Goal: Navigation & Orientation: Find specific page/section

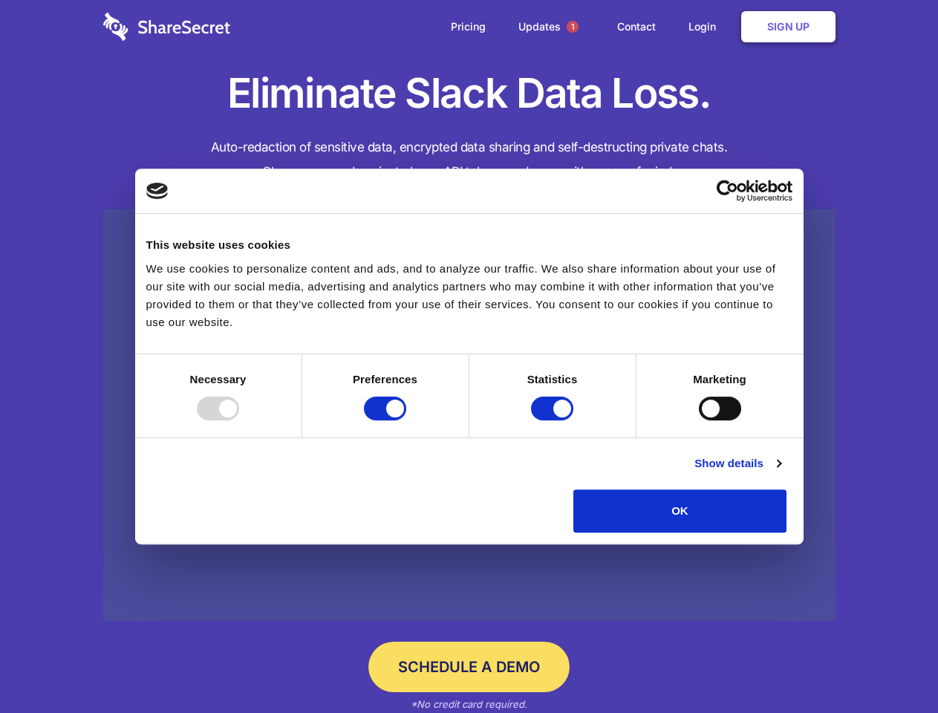
click at [239, 420] on div at bounding box center [218, 409] width 42 height 24
click at [406, 420] on input "Preferences" at bounding box center [385, 409] width 42 height 24
checkbox input "false"
click at [554, 420] on input "Statistics" at bounding box center [552, 409] width 42 height 24
checkbox input "false"
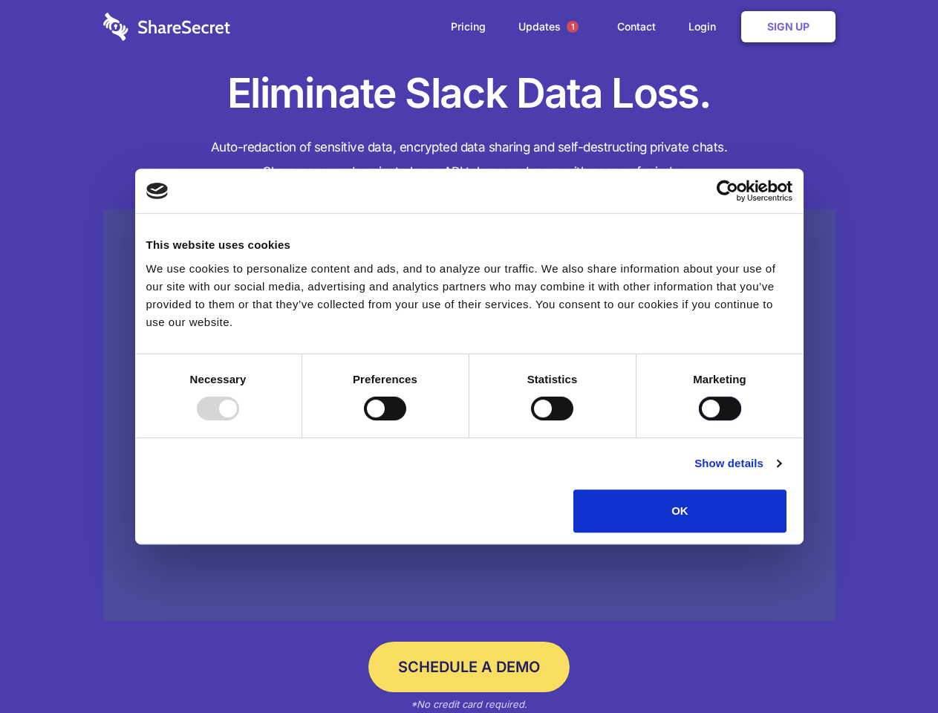
click at [699, 420] on input "Marketing" at bounding box center [720, 409] width 42 height 24
checkbox input "true"
click at [781, 472] on link "Show details" at bounding box center [737, 464] width 86 height 18
click at [0, 0] on li "Necessary 7 Necessary cookies help make a website usable by enabling basic func…" at bounding box center [0, 0] width 0 height 0
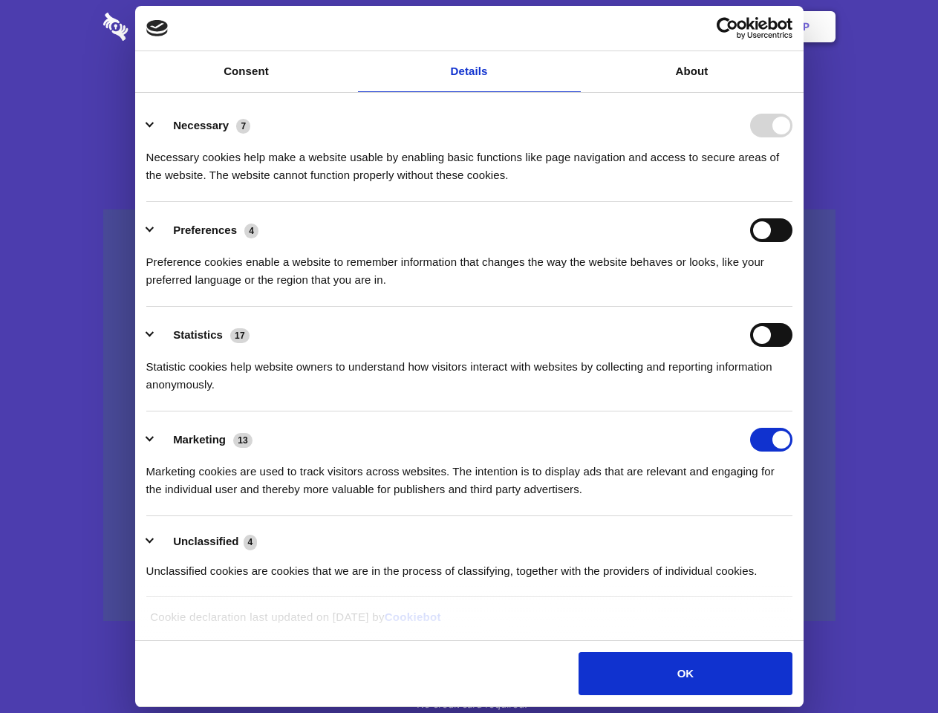
click at [572, 27] on span "1" at bounding box center [573, 27] width 12 height 12
